Goal: Check status: Check status

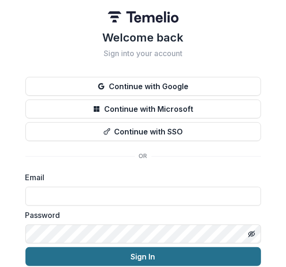
type input "**********"
click at [111, 256] on button "Sign In" at bounding box center [142, 256] width 235 height 19
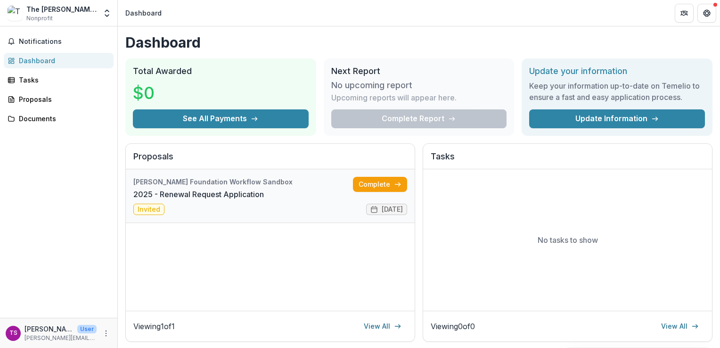
click at [264, 200] on link "2025 - Renewal Request Application" at bounding box center [198, 193] width 130 height 11
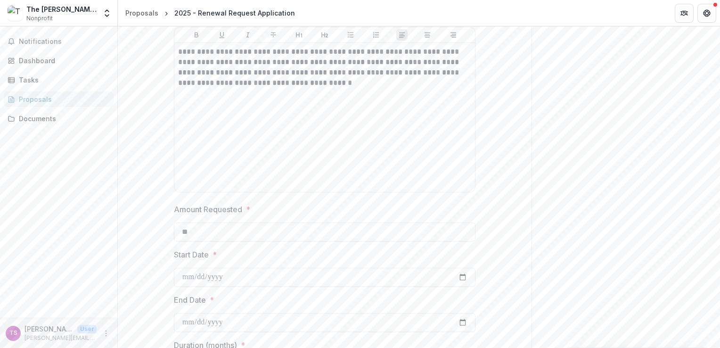
scroll to position [1130, 0]
